Goal: Check status

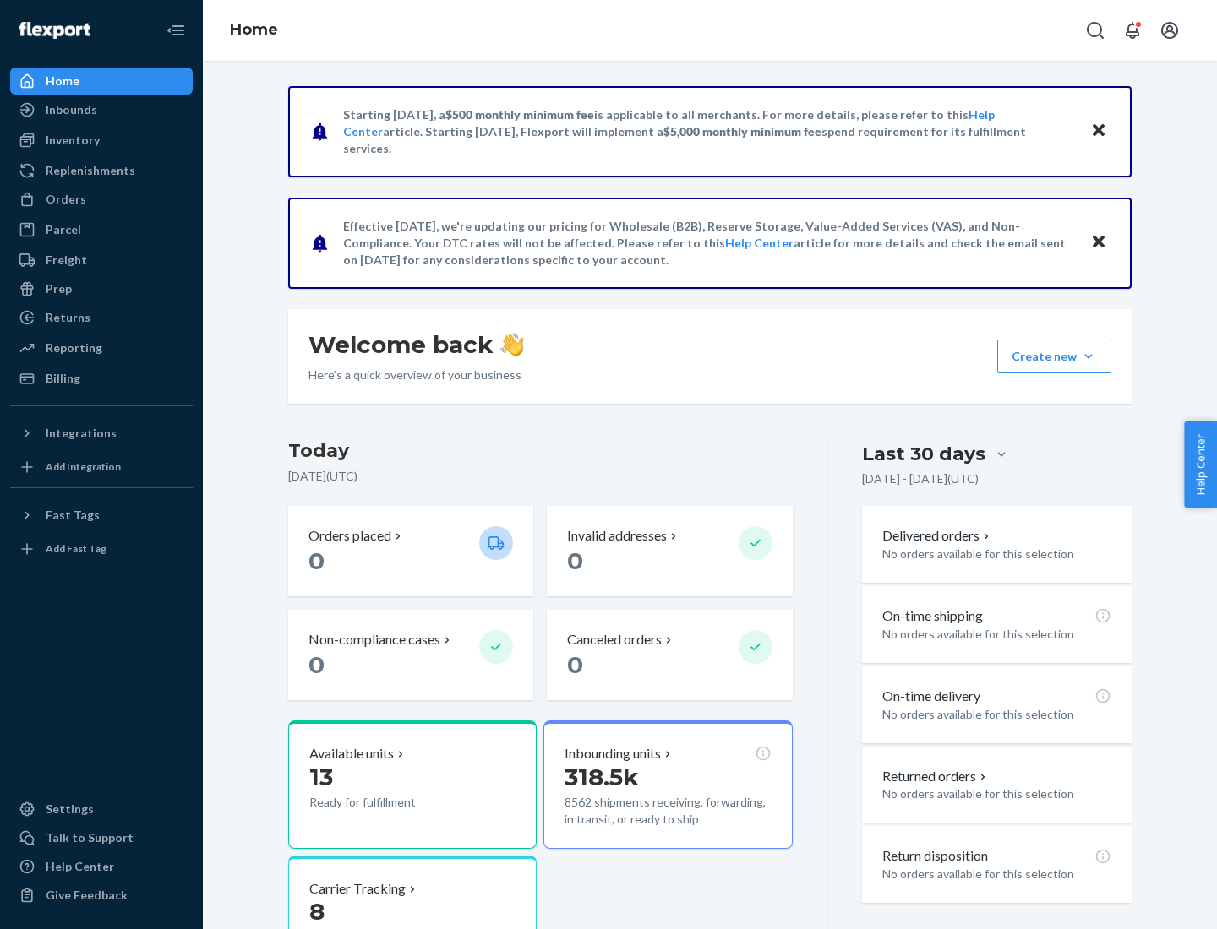
click at [1088, 357] on button "Create new Create new inbound Create new order Create new product" at bounding box center [1054, 357] width 114 height 34
click at [70, 110] on div "Inbounds" at bounding box center [72, 109] width 52 height 17
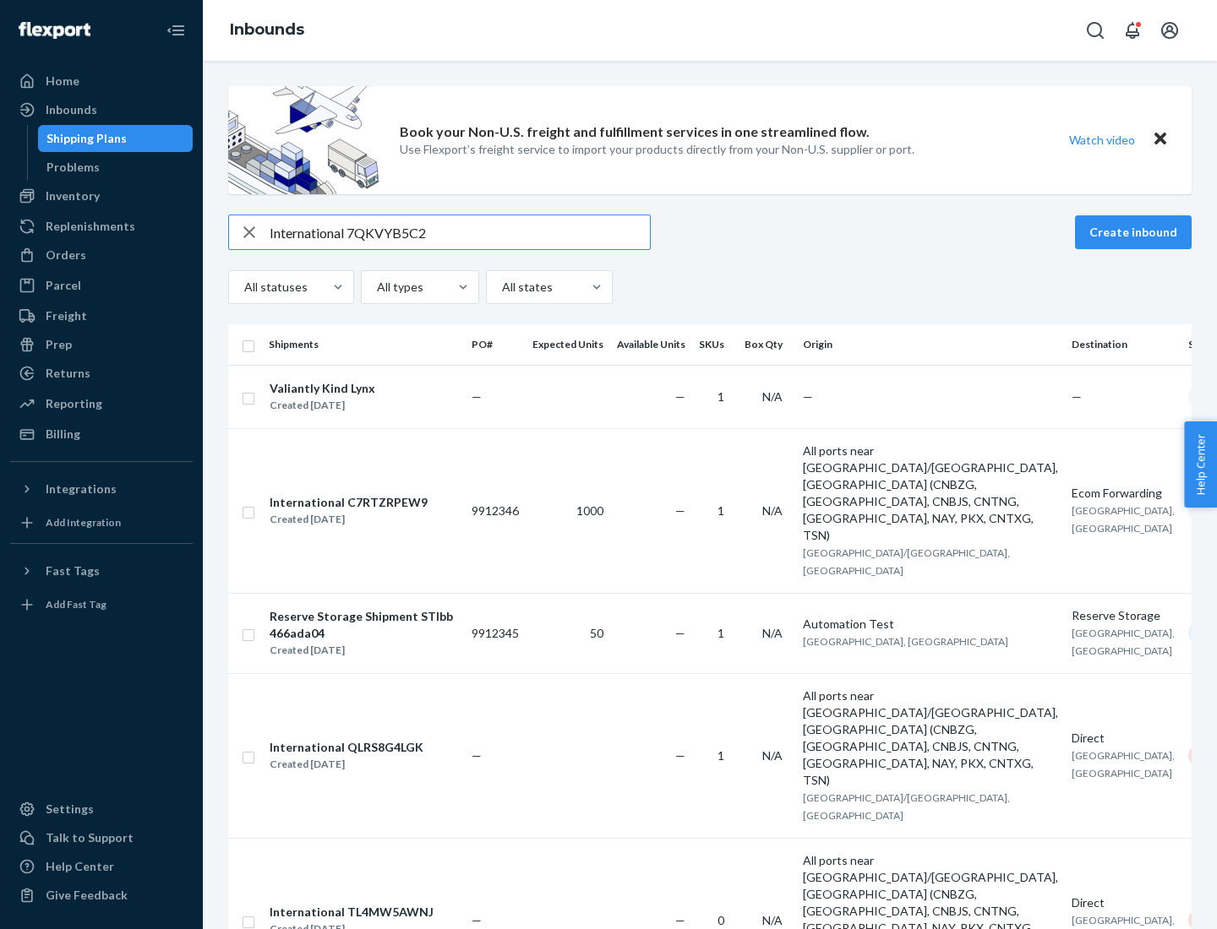
type input "International 7QKVYB5C29"
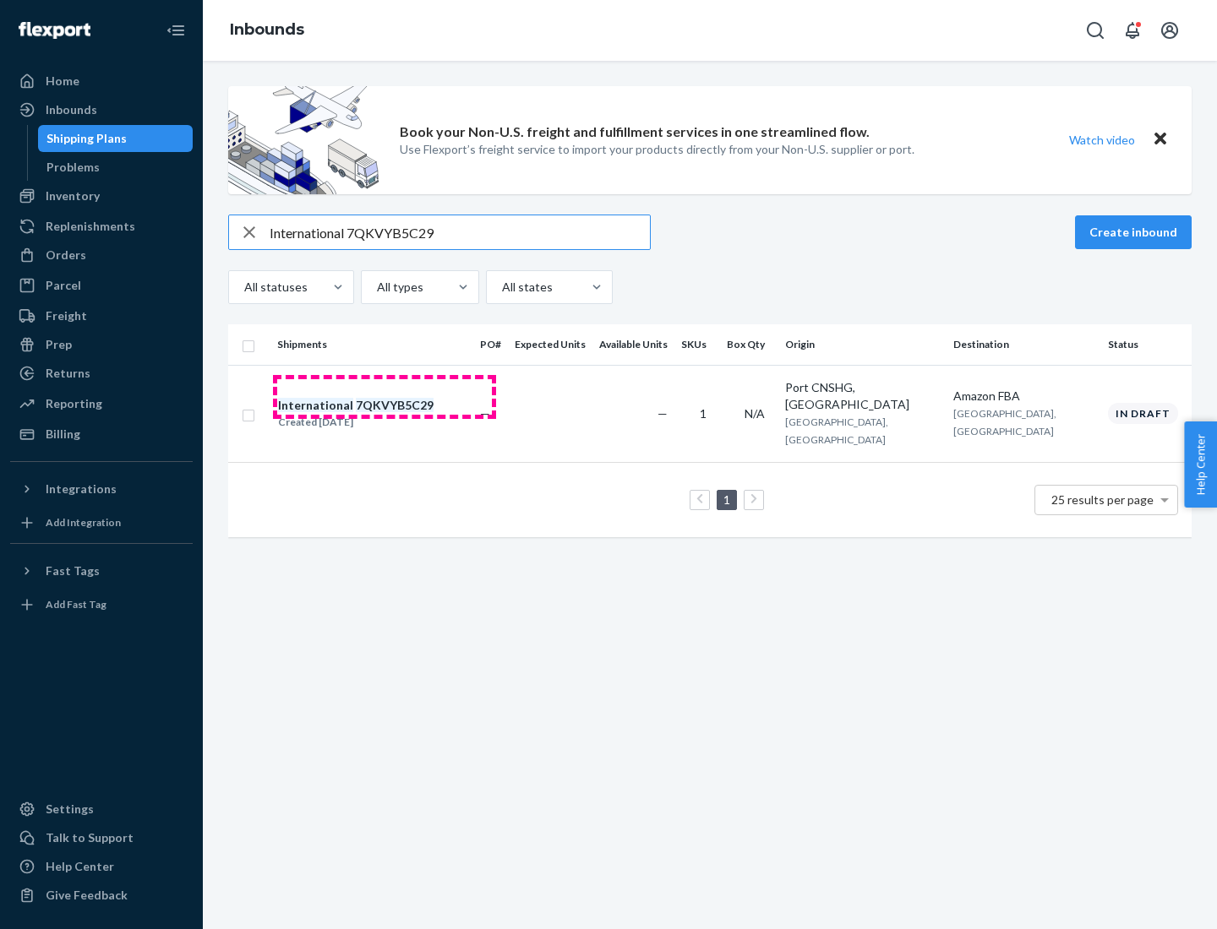
click at [384, 414] on div "Created [DATE]" at bounding box center [355, 422] width 155 height 17
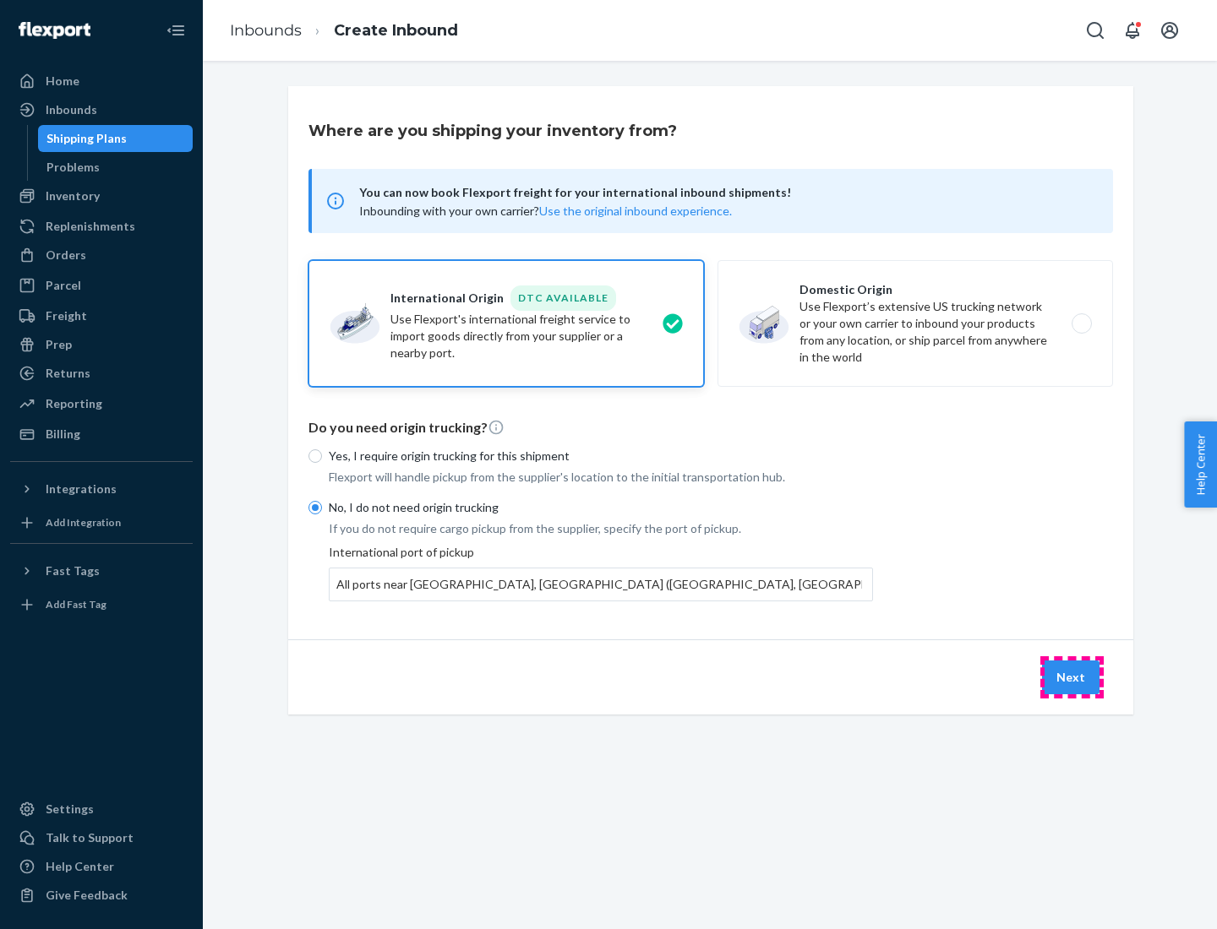
click at [1071, 677] on button "Next" at bounding box center [1070, 678] width 57 height 34
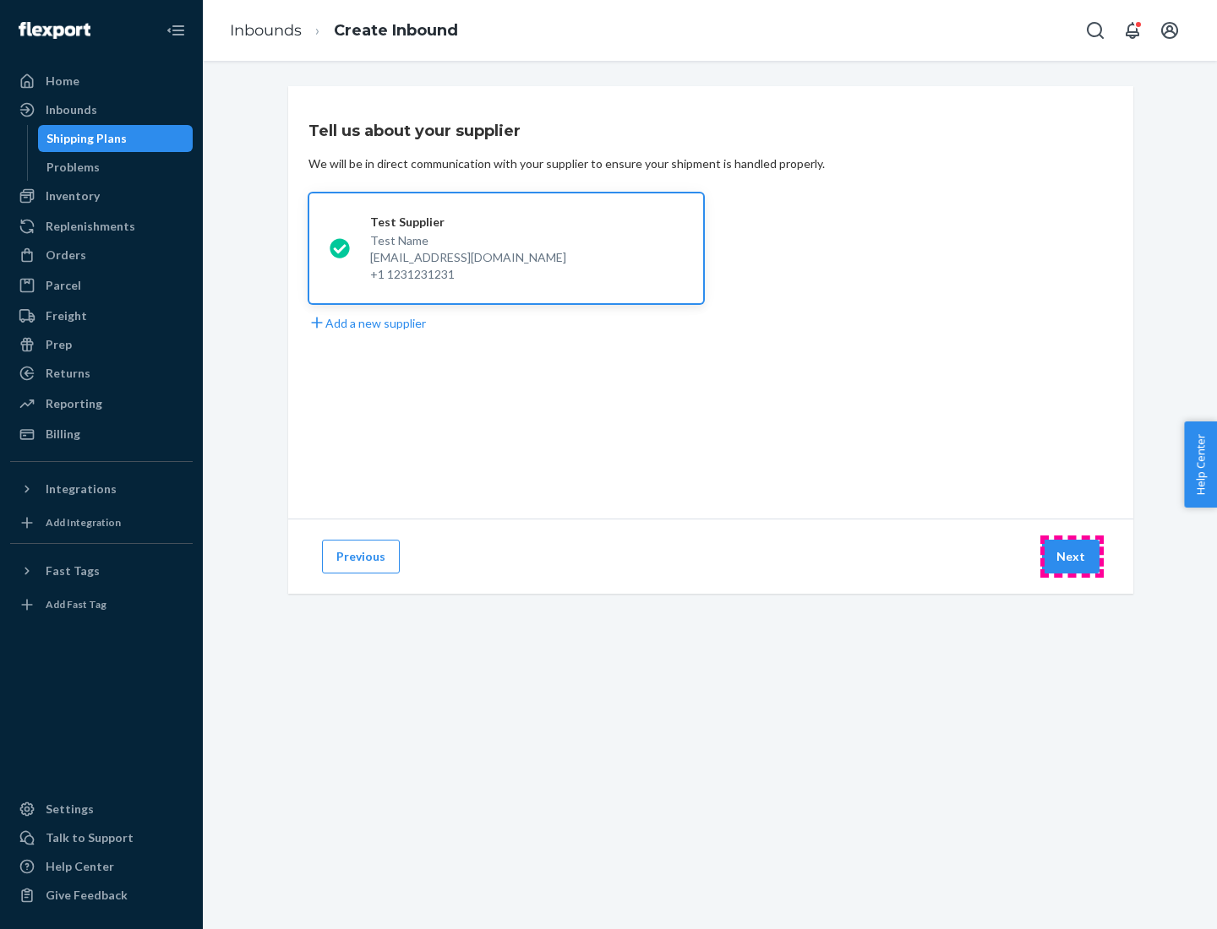
click at [1071, 557] on button "Next" at bounding box center [1070, 557] width 57 height 34
